Goal: Transaction & Acquisition: Download file/media

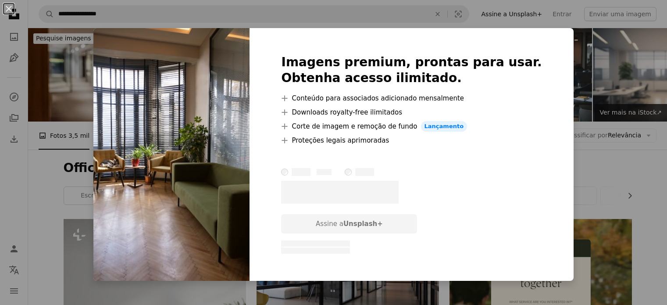
scroll to position [658, 0]
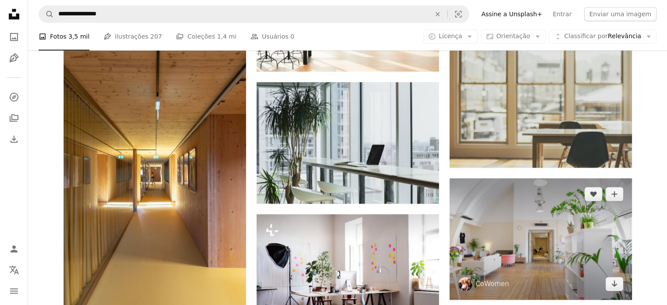
scroll to position [965, 0]
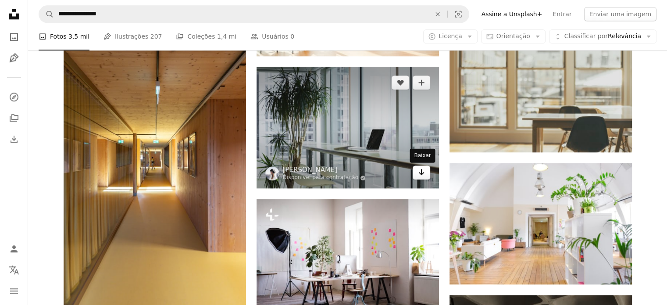
click at [421, 175] on icon "Arrow pointing down" at bounding box center [421, 172] width 7 height 11
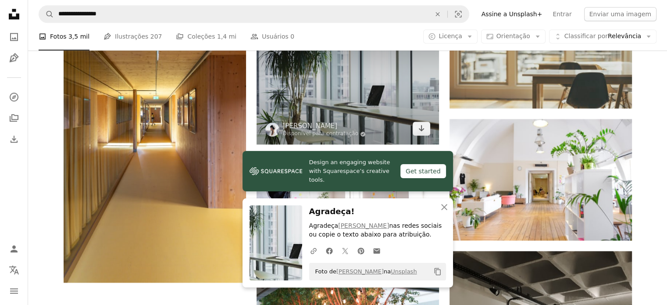
scroll to position [1052, 0]
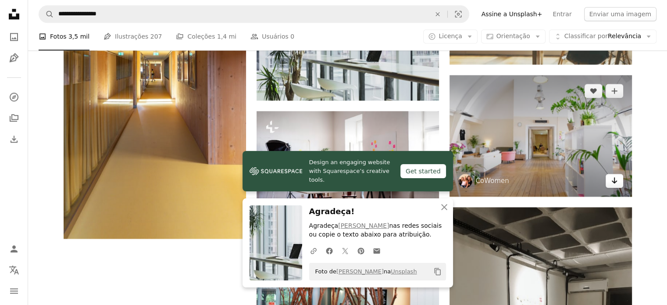
click at [609, 182] on link "Arrow pointing down" at bounding box center [615, 181] width 18 height 14
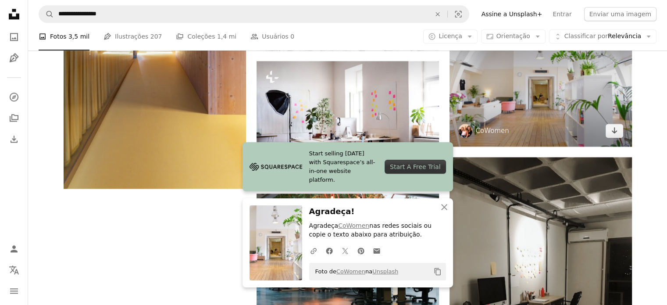
scroll to position [1140, 0]
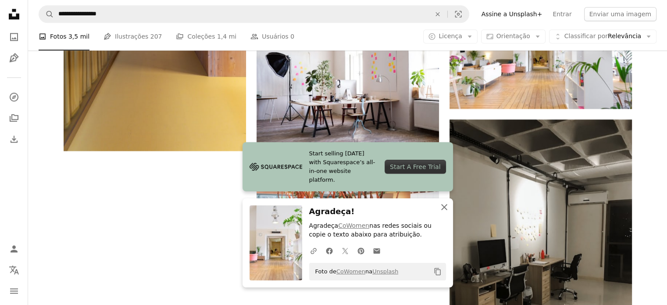
click at [442, 209] on icon "An X shape" at bounding box center [444, 207] width 11 height 11
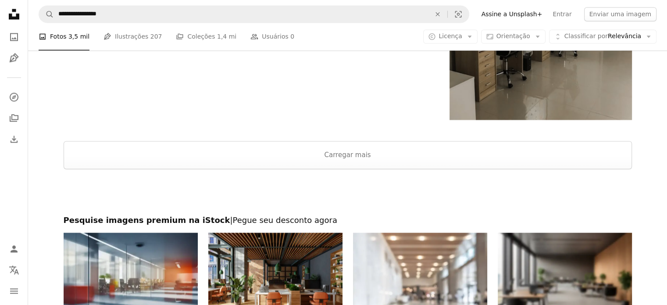
scroll to position [1294, 0]
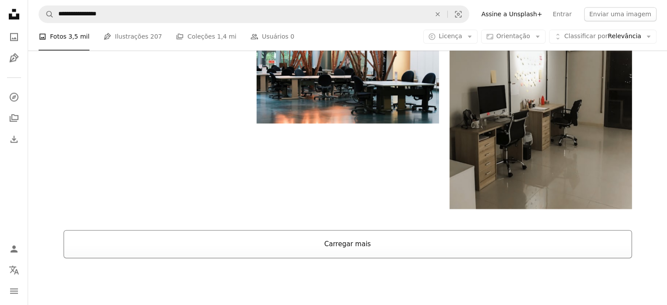
click at [341, 244] on button "Carregar mais" at bounding box center [348, 244] width 568 height 28
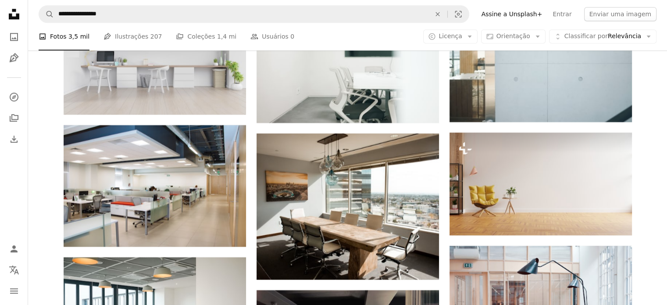
scroll to position [4188, 0]
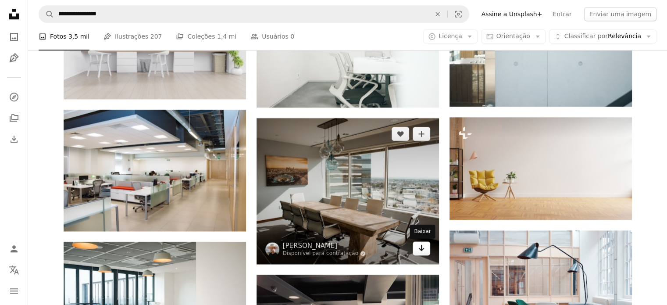
click at [421, 249] on icon "Baixar" at bounding box center [421, 248] width 6 height 6
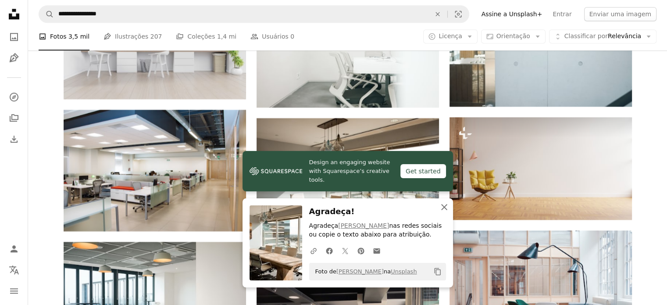
click at [443, 209] on icon "An X shape" at bounding box center [444, 207] width 11 height 11
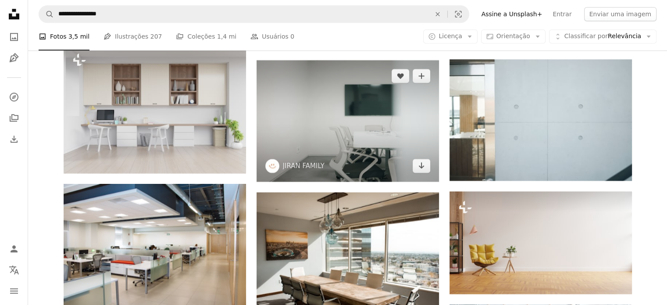
scroll to position [4100, 0]
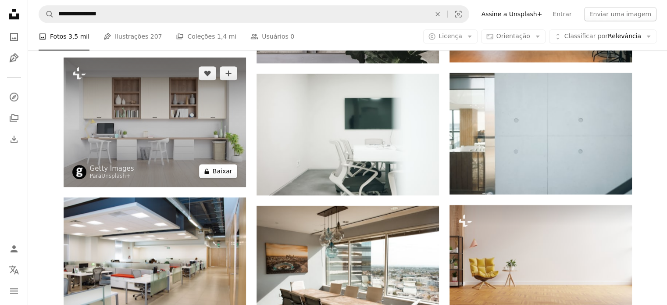
click at [217, 171] on button "A lock Baixar" at bounding box center [218, 171] width 38 height 14
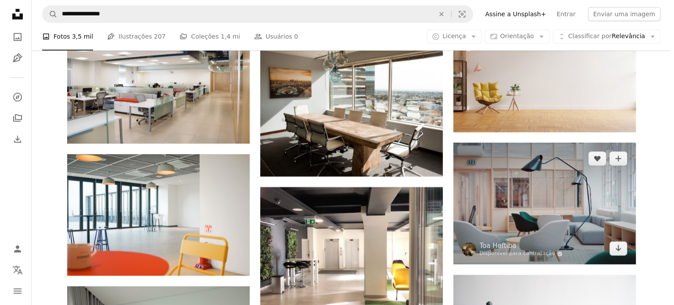
scroll to position [4363, 0]
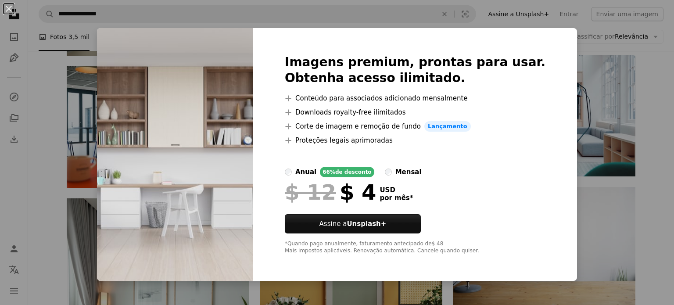
click at [656, 111] on div "An X shape Imagens premium, prontas para usar. Obtenha acesso ilimitado. A plus…" at bounding box center [337, 152] width 674 height 305
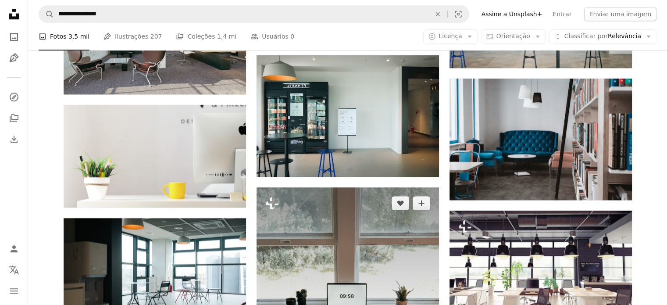
scroll to position [10853, 0]
